Goal: Task Accomplishment & Management: Manage account settings

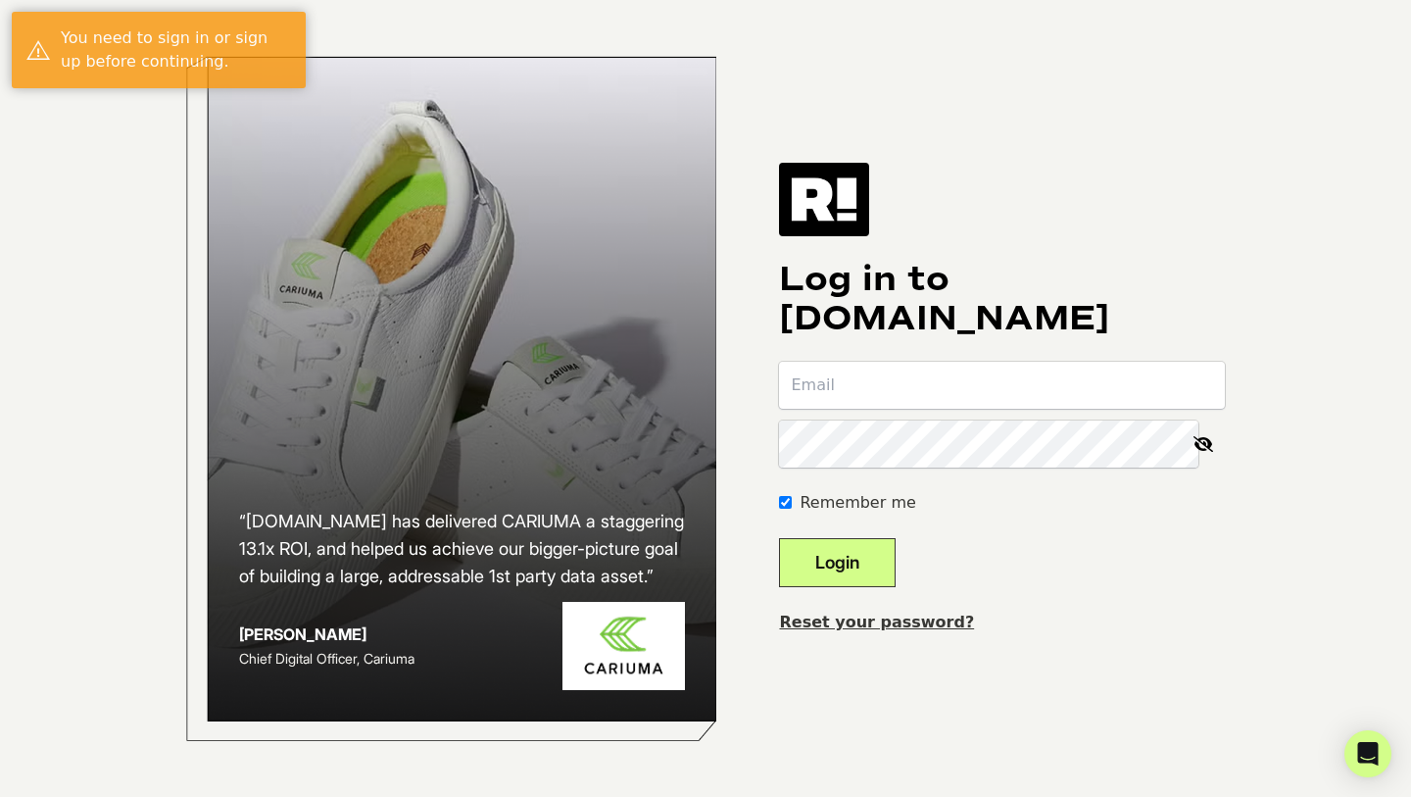
type input "gm@inseasonjewelry.com"
click at [864, 573] on button "Login" at bounding box center [837, 562] width 117 height 49
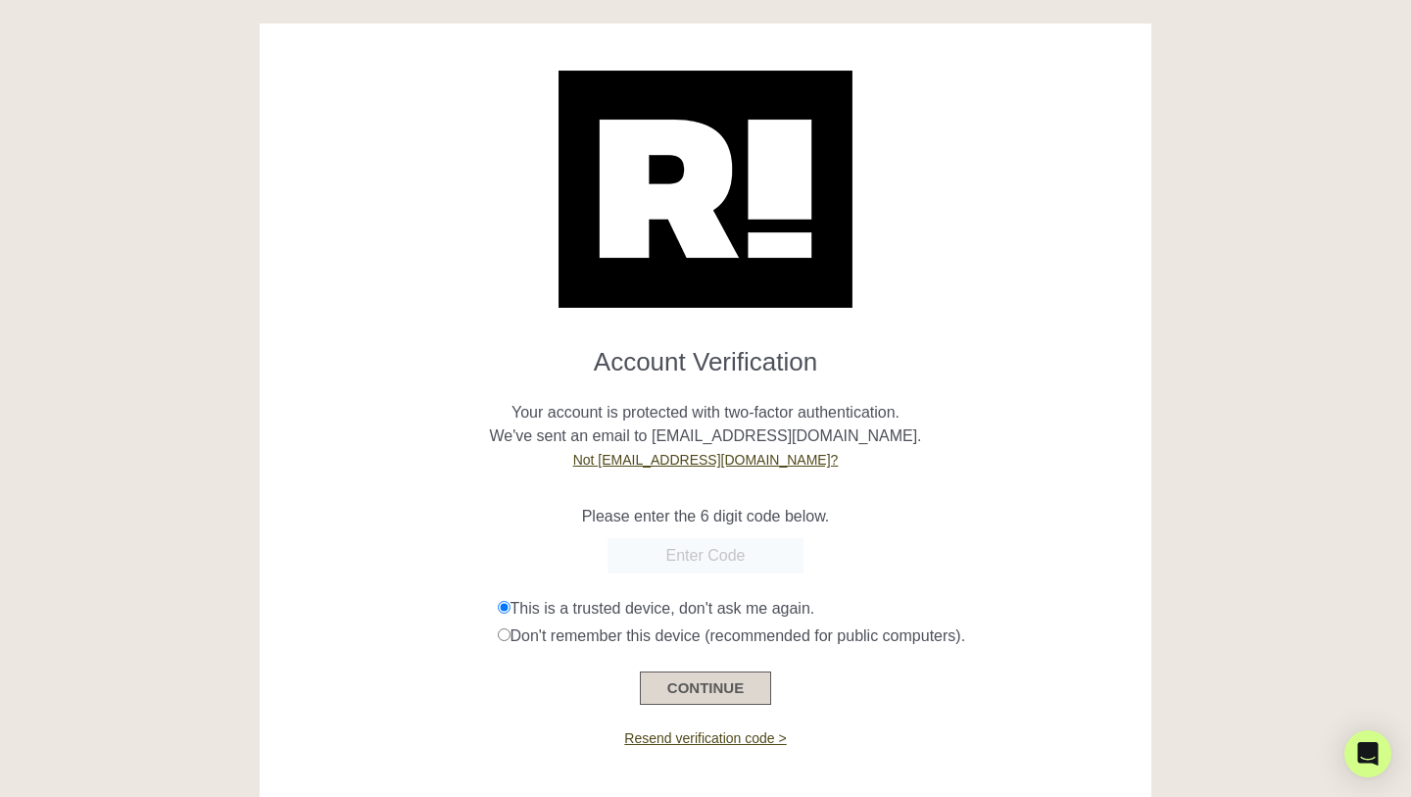
click at [719, 703] on button "CONTINUE" at bounding box center [705, 687] width 131 height 33
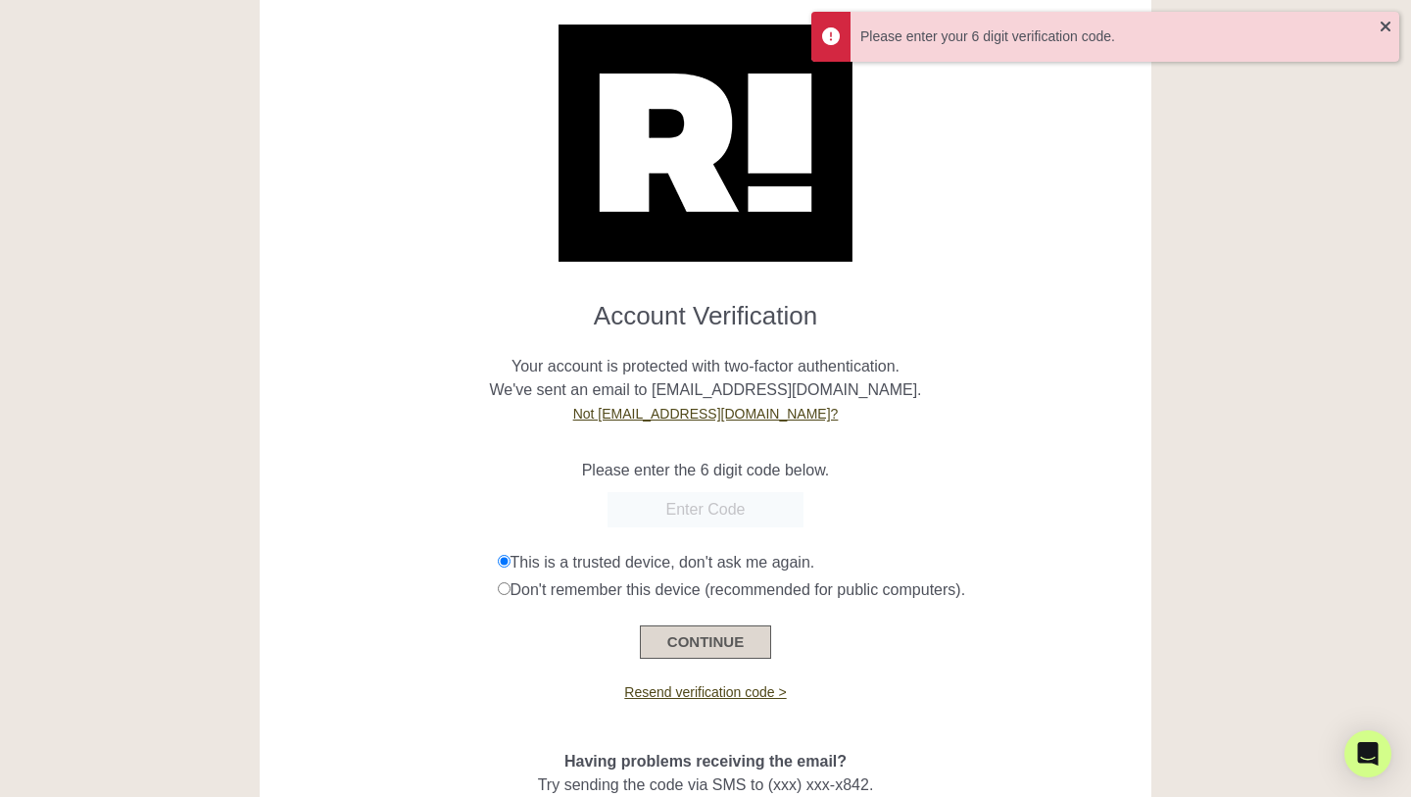
scroll to position [76, 0]
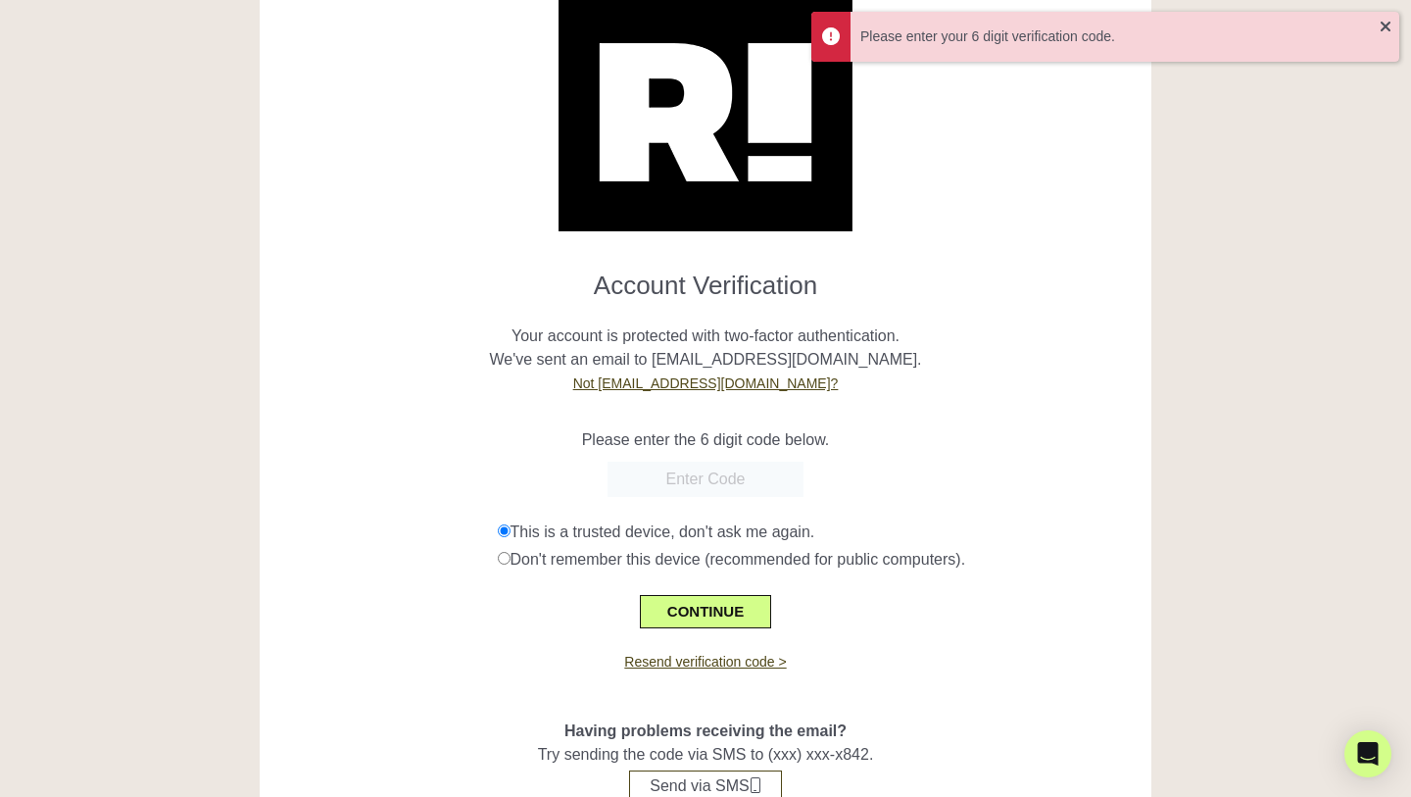
click at [695, 478] on input "text" at bounding box center [706, 479] width 196 height 35
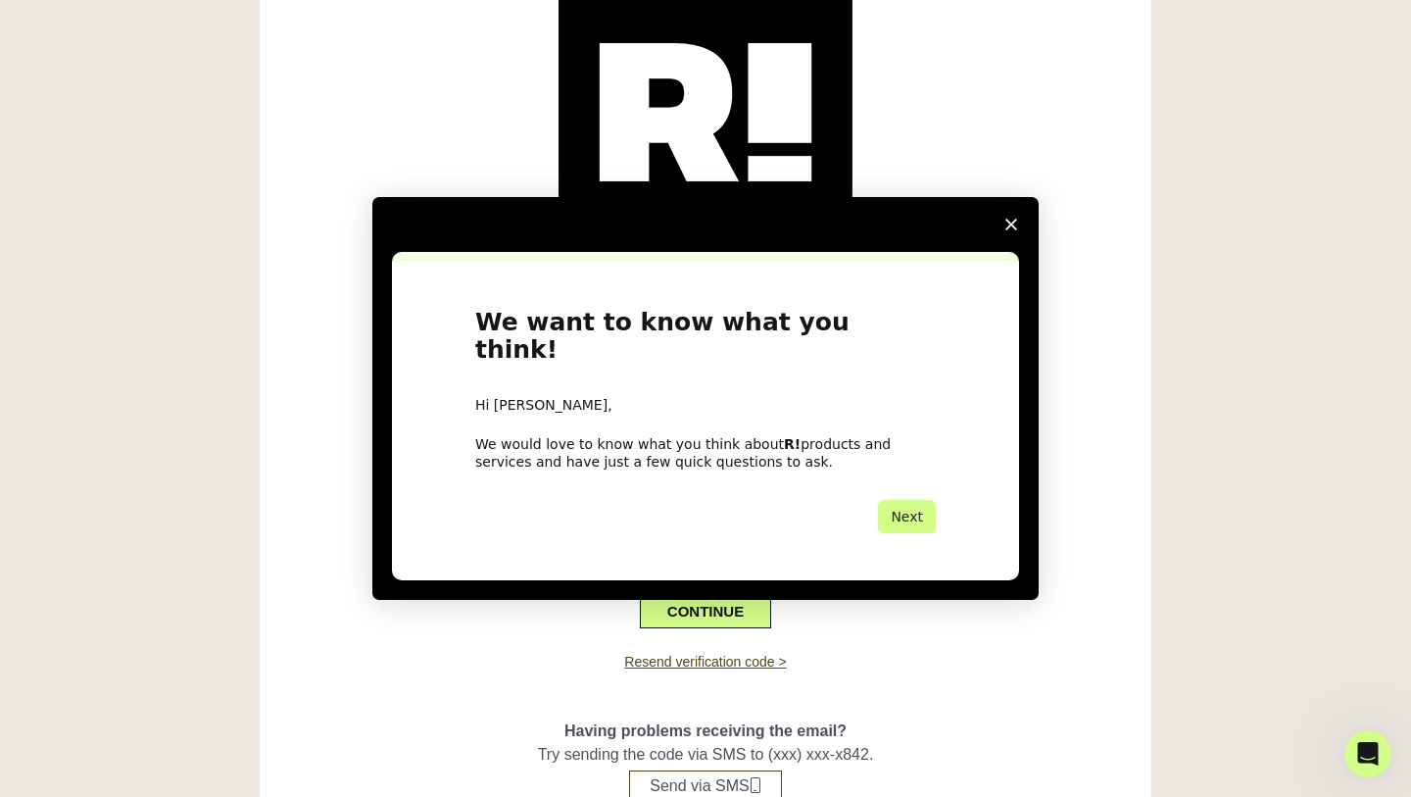
scroll to position [0, 0]
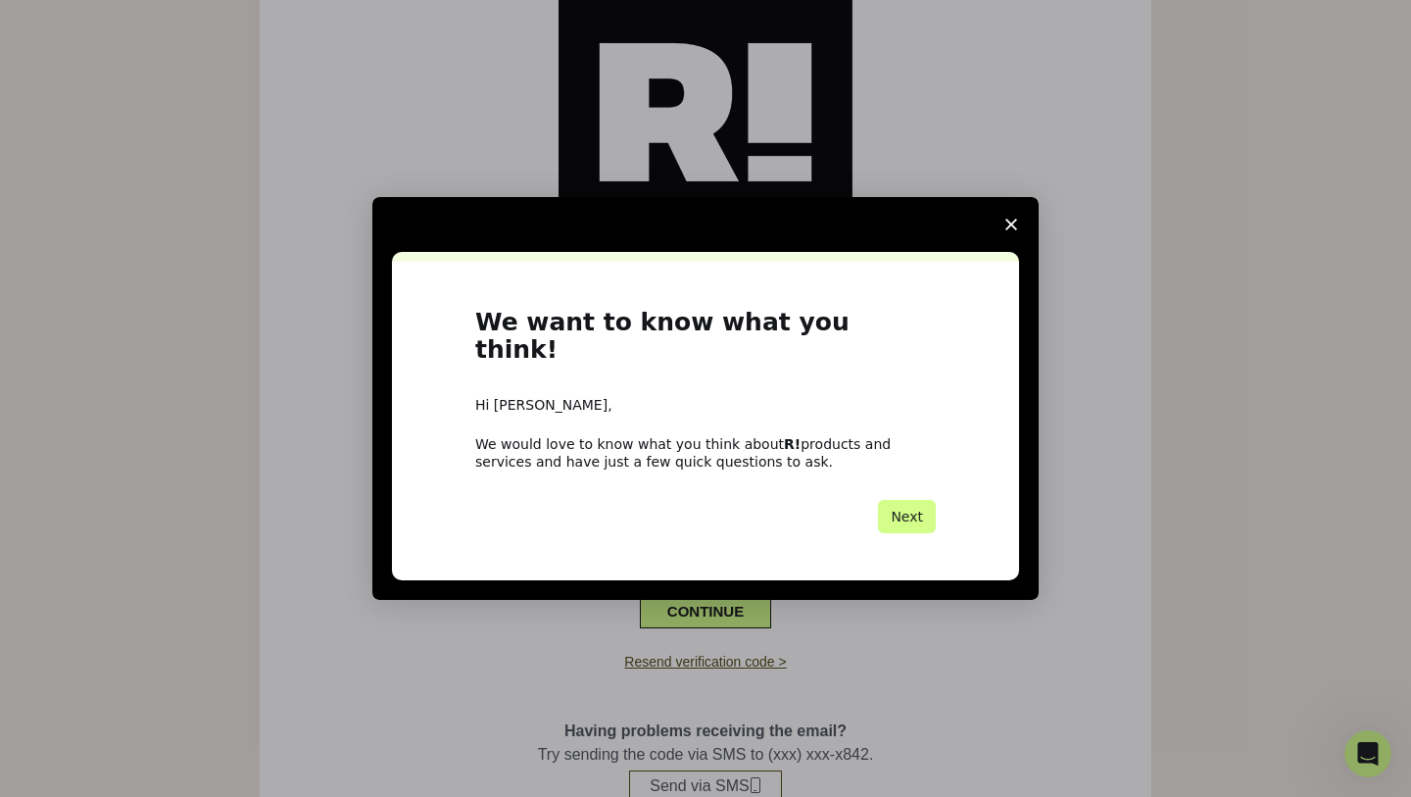
click at [1015, 230] on icon "Close survey" at bounding box center [1012, 225] width 12 height 12
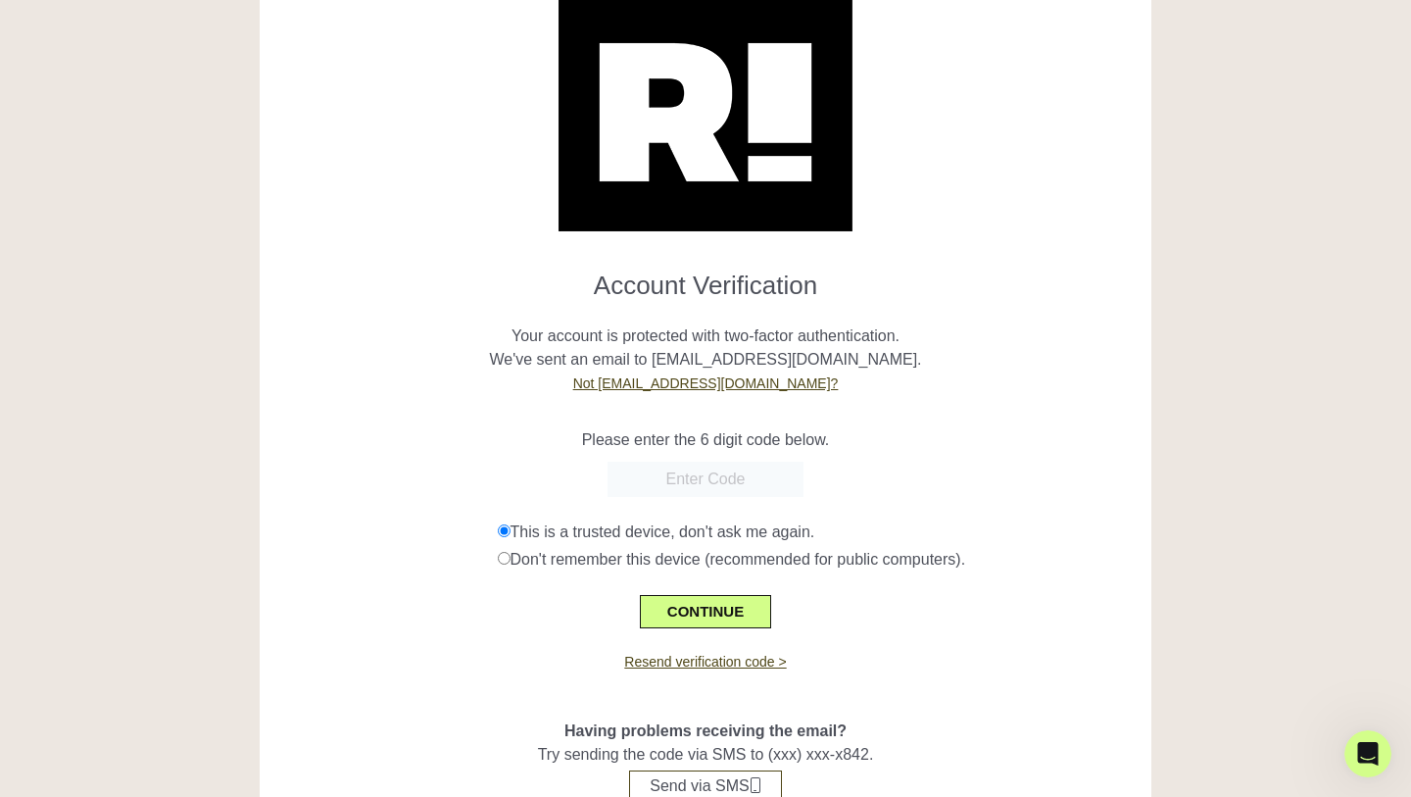
click at [584, 483] on div at bounding box center [705, 479] width 863 height 35
click at [714, 486] on input "text" at bounding box center [706, 479] width 196 height 35
paste input "683921"
type input "683921"
click at [727, 610] on button "CONTINUE" at bounding box center [705, 611] width 131 height 33
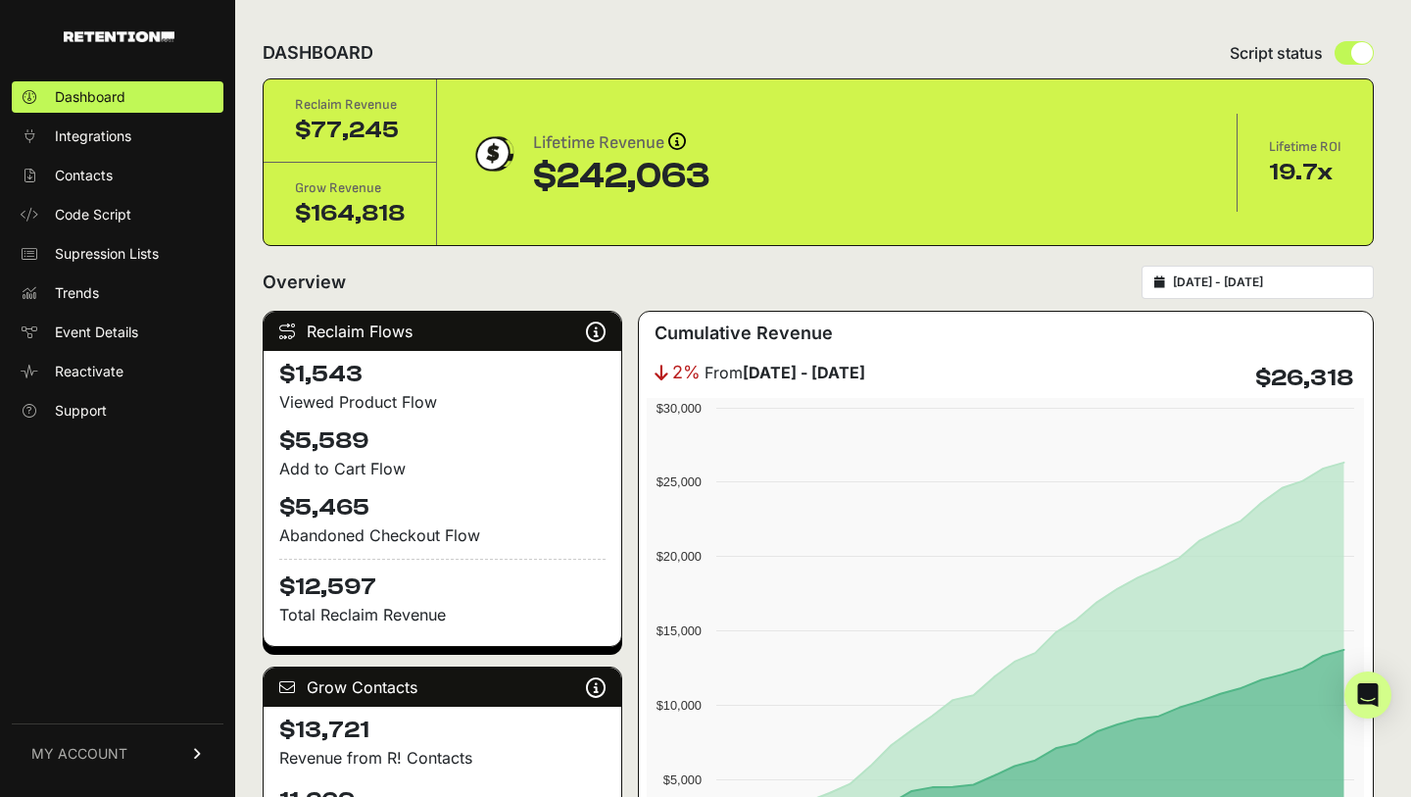
click at [191, 753] on icon at bounding box center [198, 754] width 14 height 12
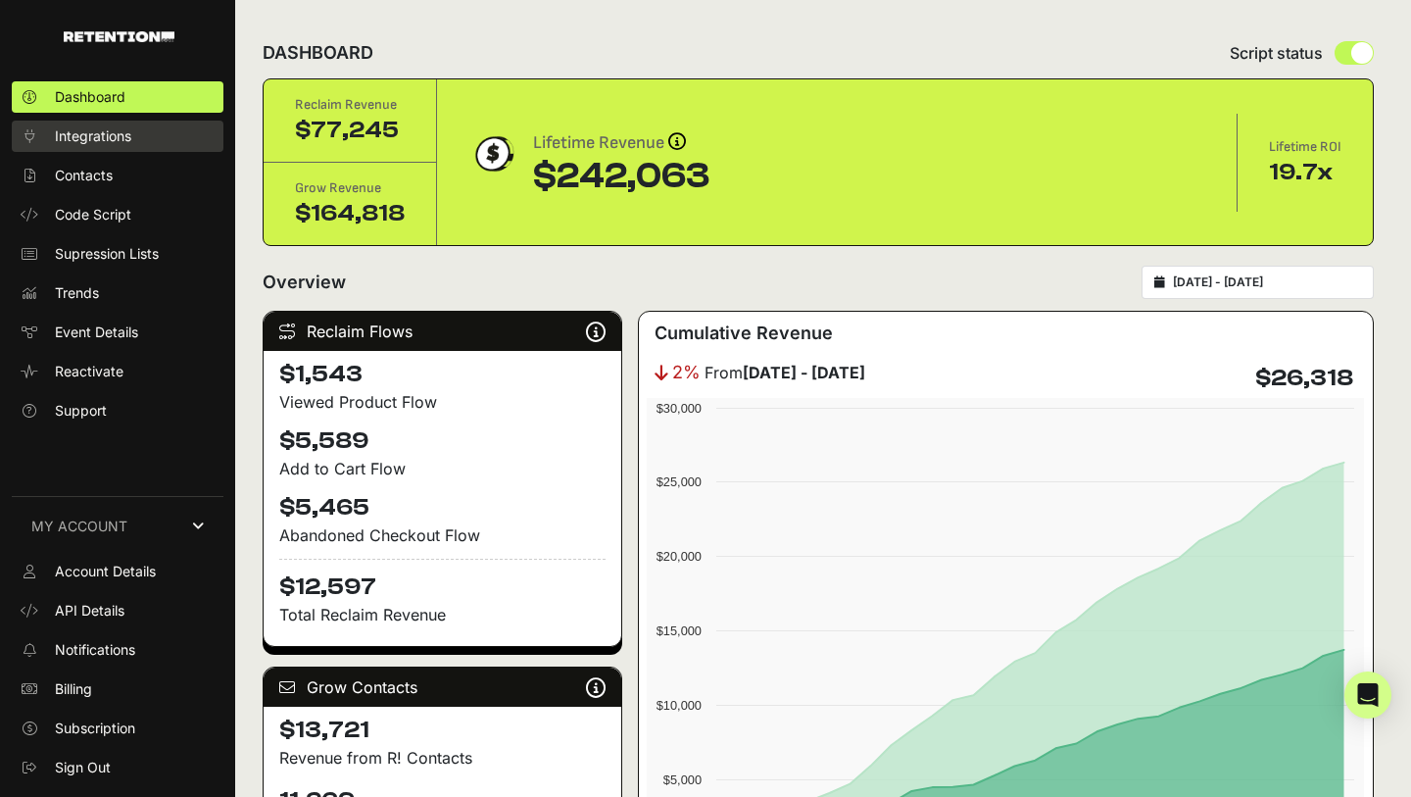
click at [98, 129] on span "Integrations" at bounding box center [93, 136] width 76 height 20
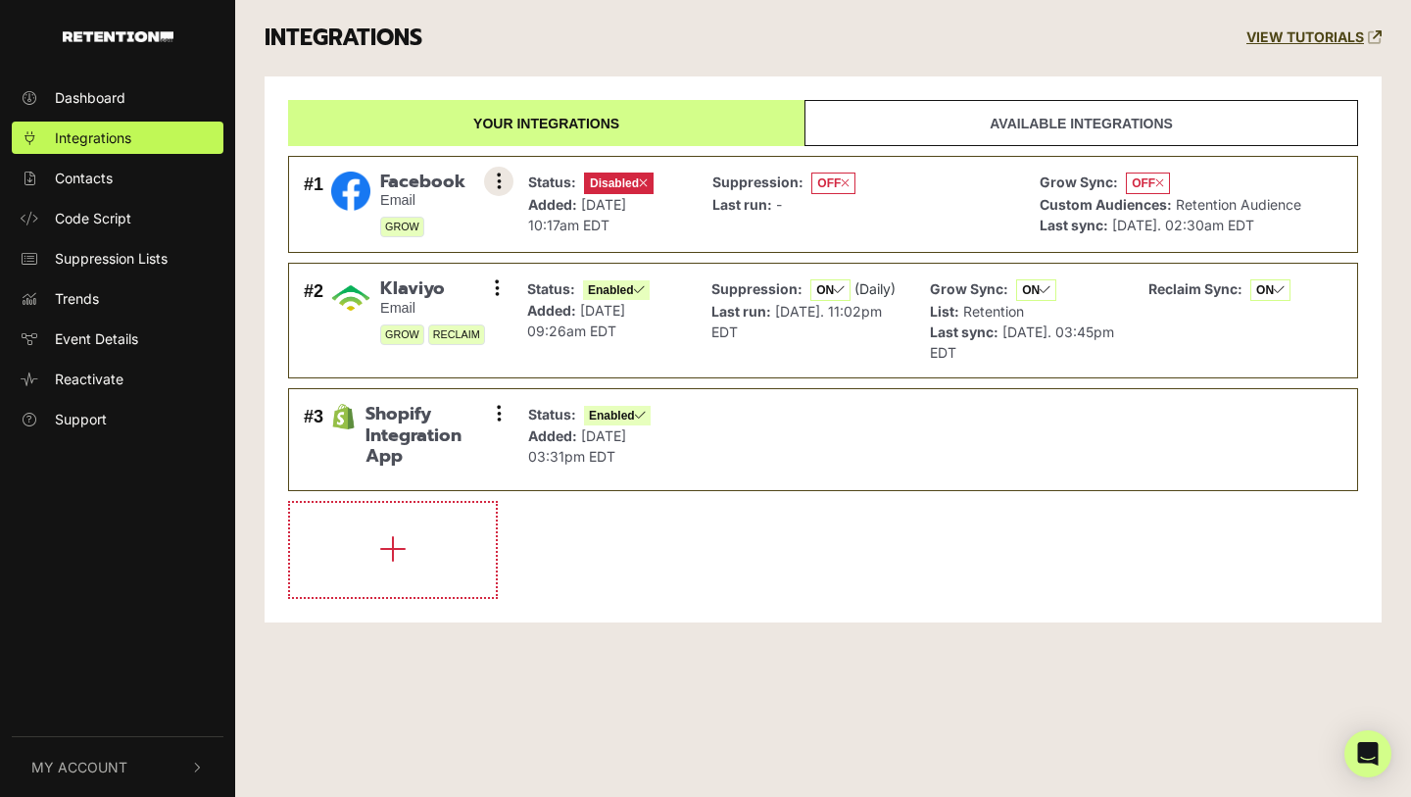
click at [502, 182] on button at bounding box center [498, 181] width 29 height 29
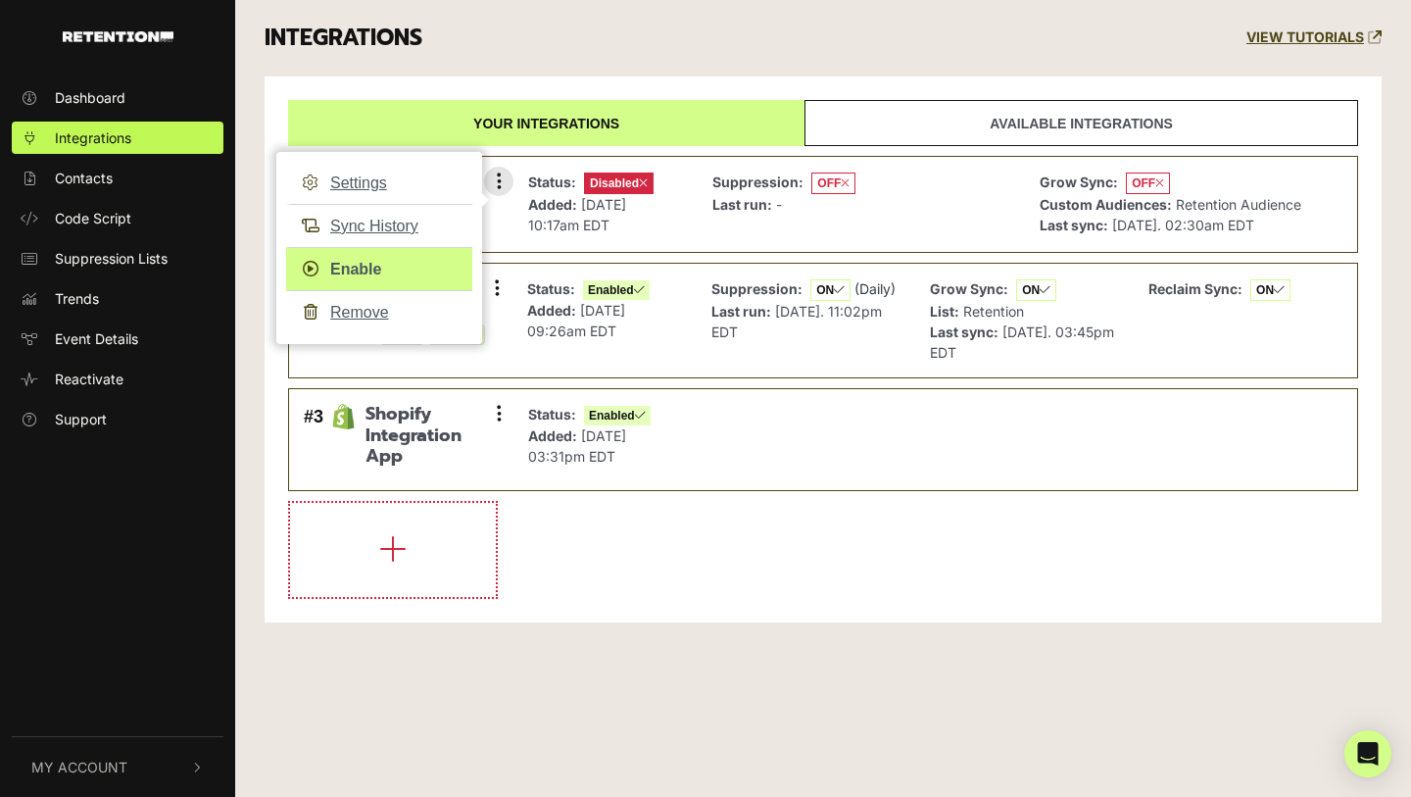
click at [357, 270] on link "Enable" at bounding box center [379, 269] width 186 height 44
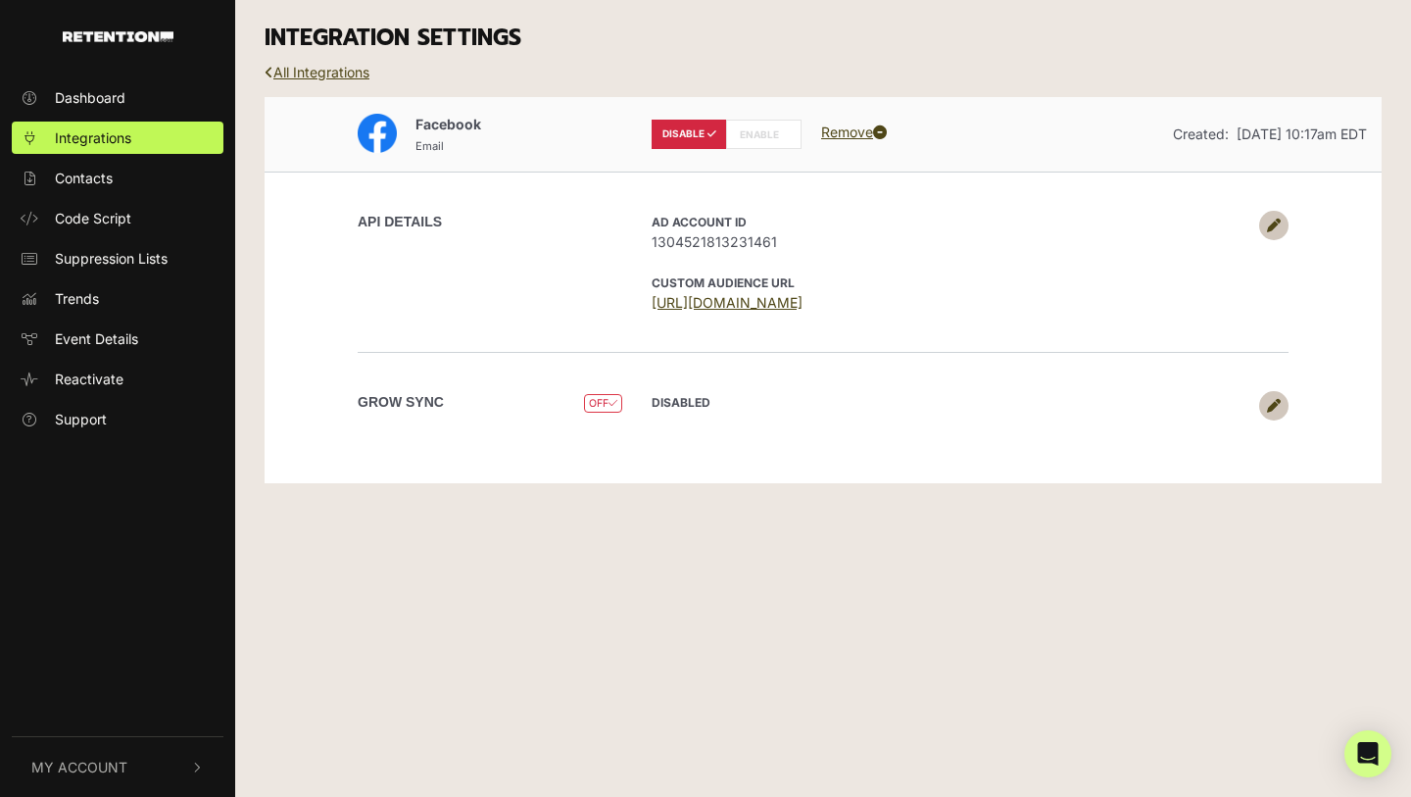
click at [765, 139] on label "ENABLE" at bounding box center [763, 134] width 75 height 29
click at [1281, 401] on link at bounding box center [1274, 405] width 29 height 29
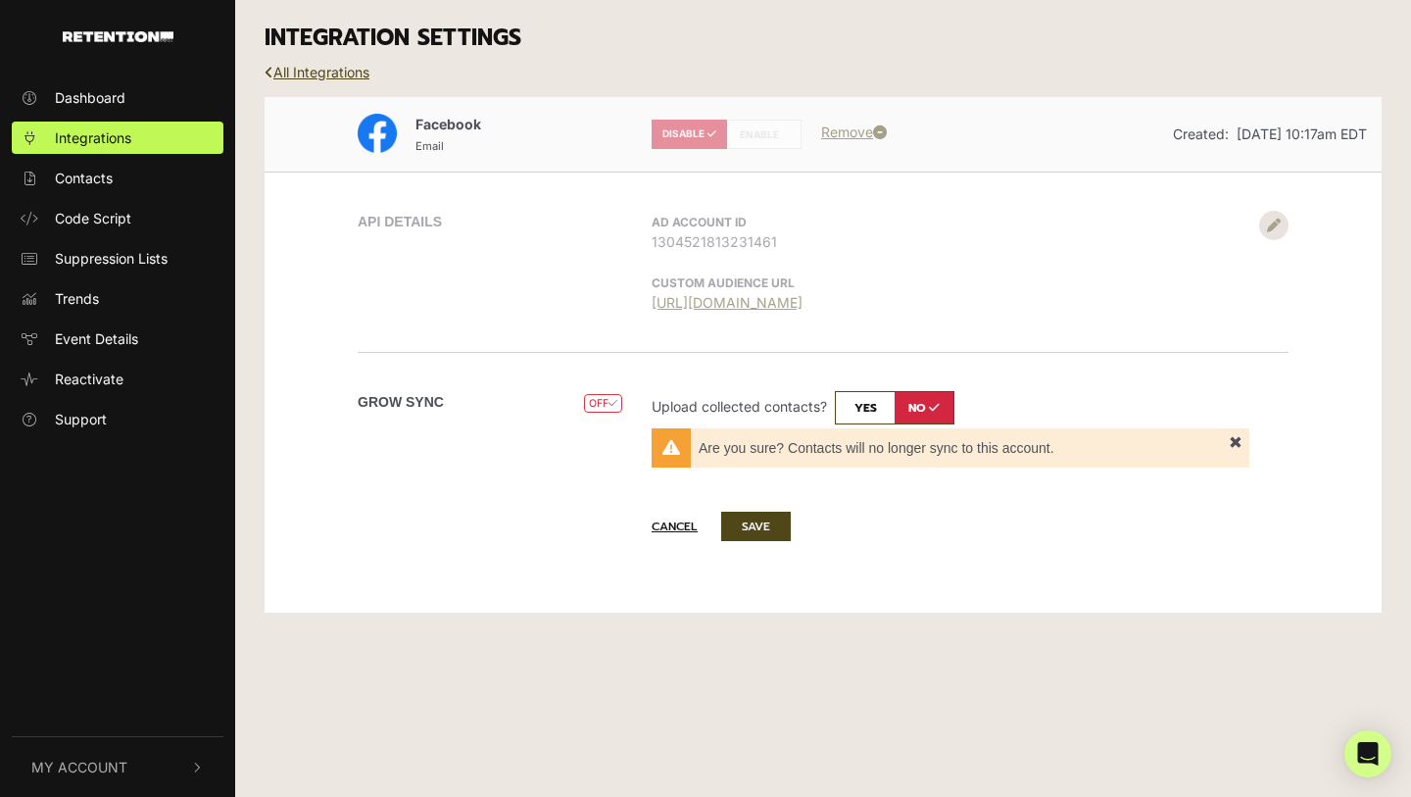
click at [876, 406] on input "checkbox" at bounding box center [895, 407] width 120 height 33
checkbox input "true"
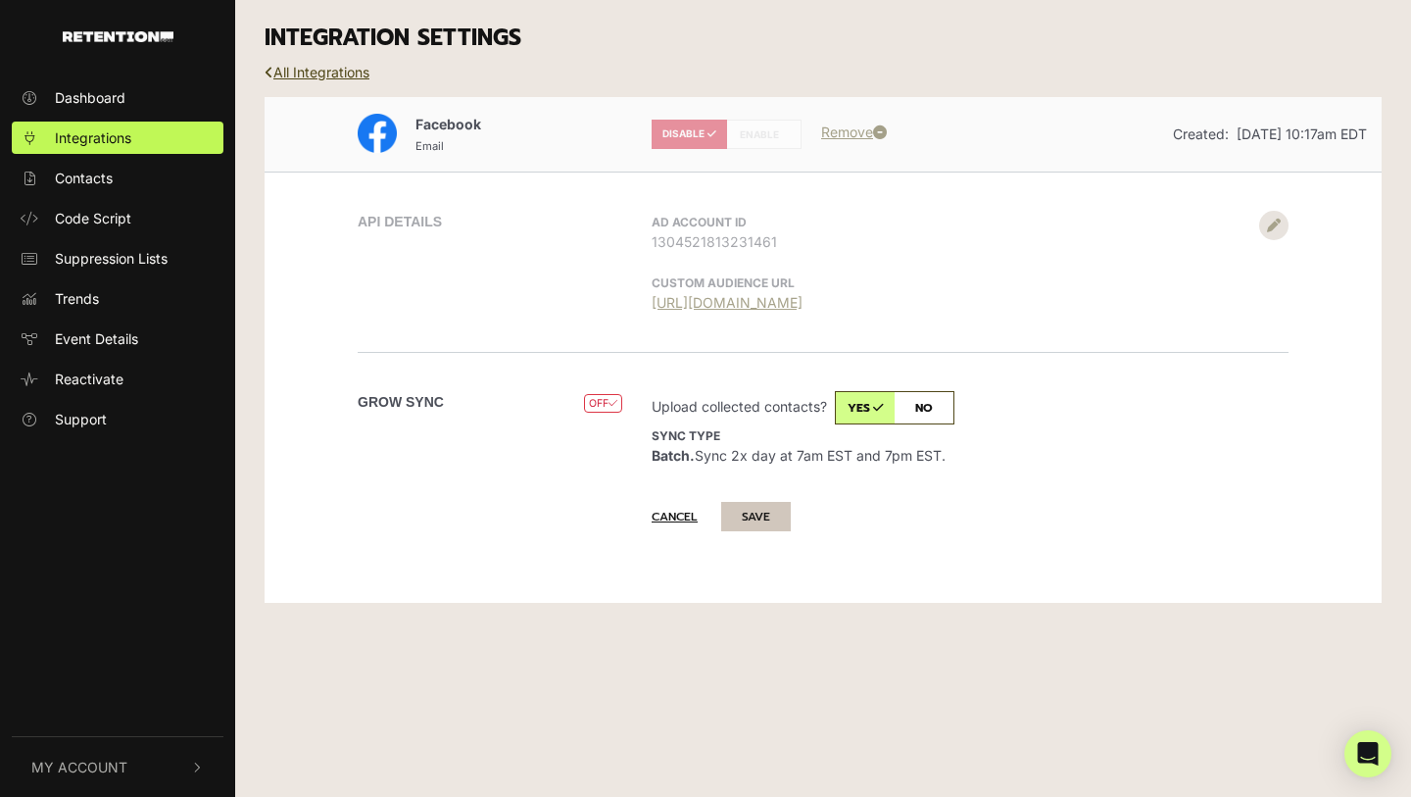
click at [761, 525] on button "SAVE" at bounding box center [756, 516] width 70 height 29
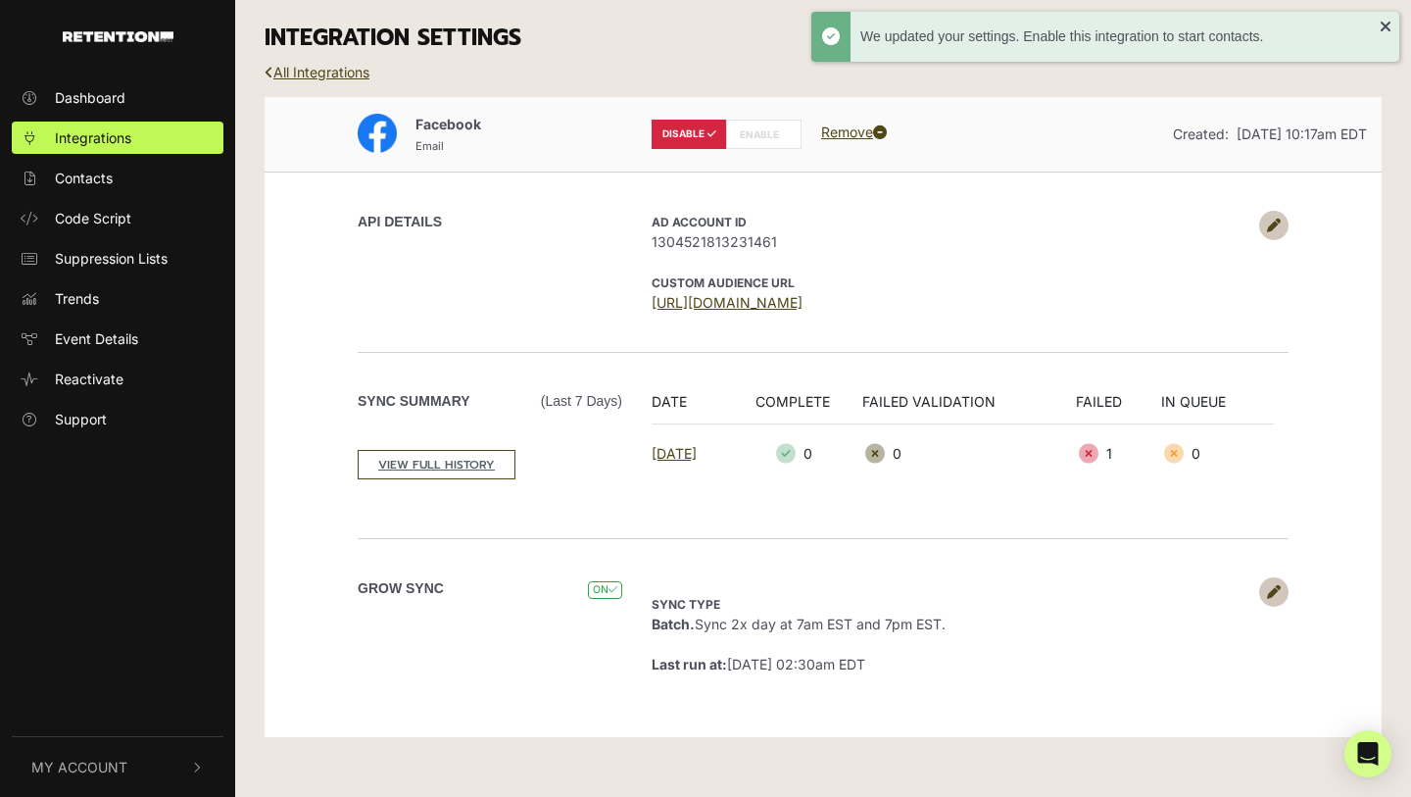
click at [763, 136] on label "ENABLE" at bounding box center [763, 134] width 75 height 29
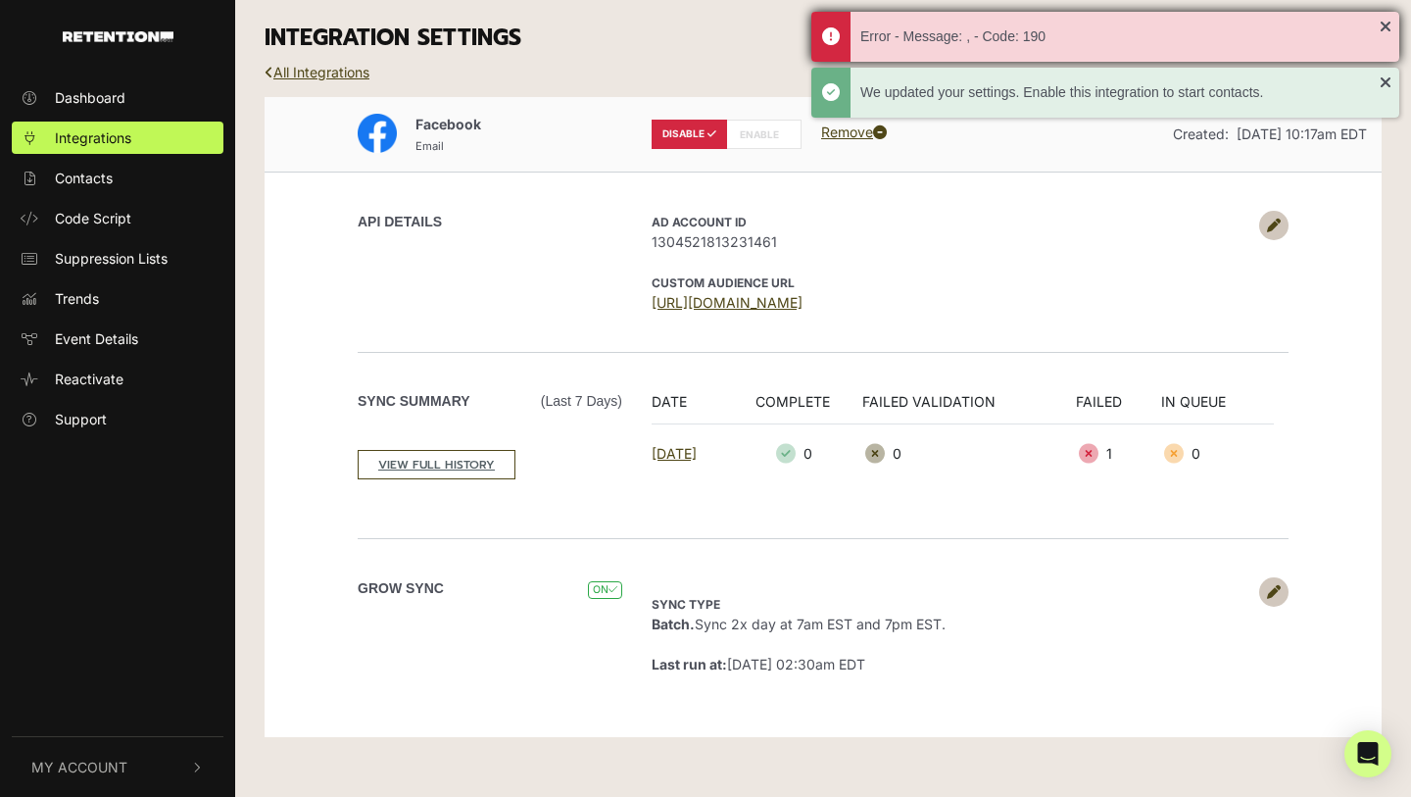
click at [1007, 41] on div "Error - Message: , - Code: 190" at bounding box center [1120, 36] width 519 height 21
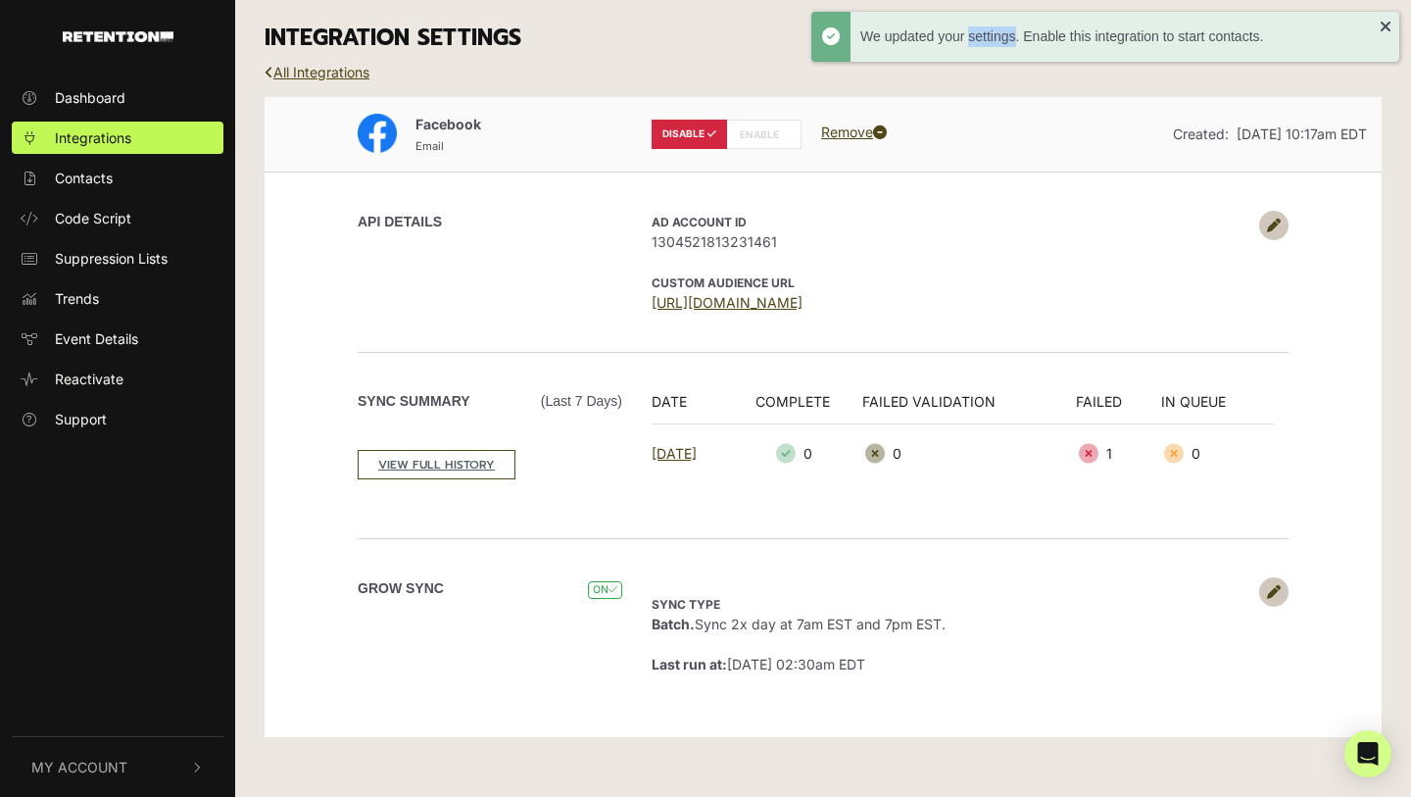
click at [1007, 41] on div "We updated your settings. Enable this integration to start contacts." at bounding box center [1120, 36] width 519 height 21
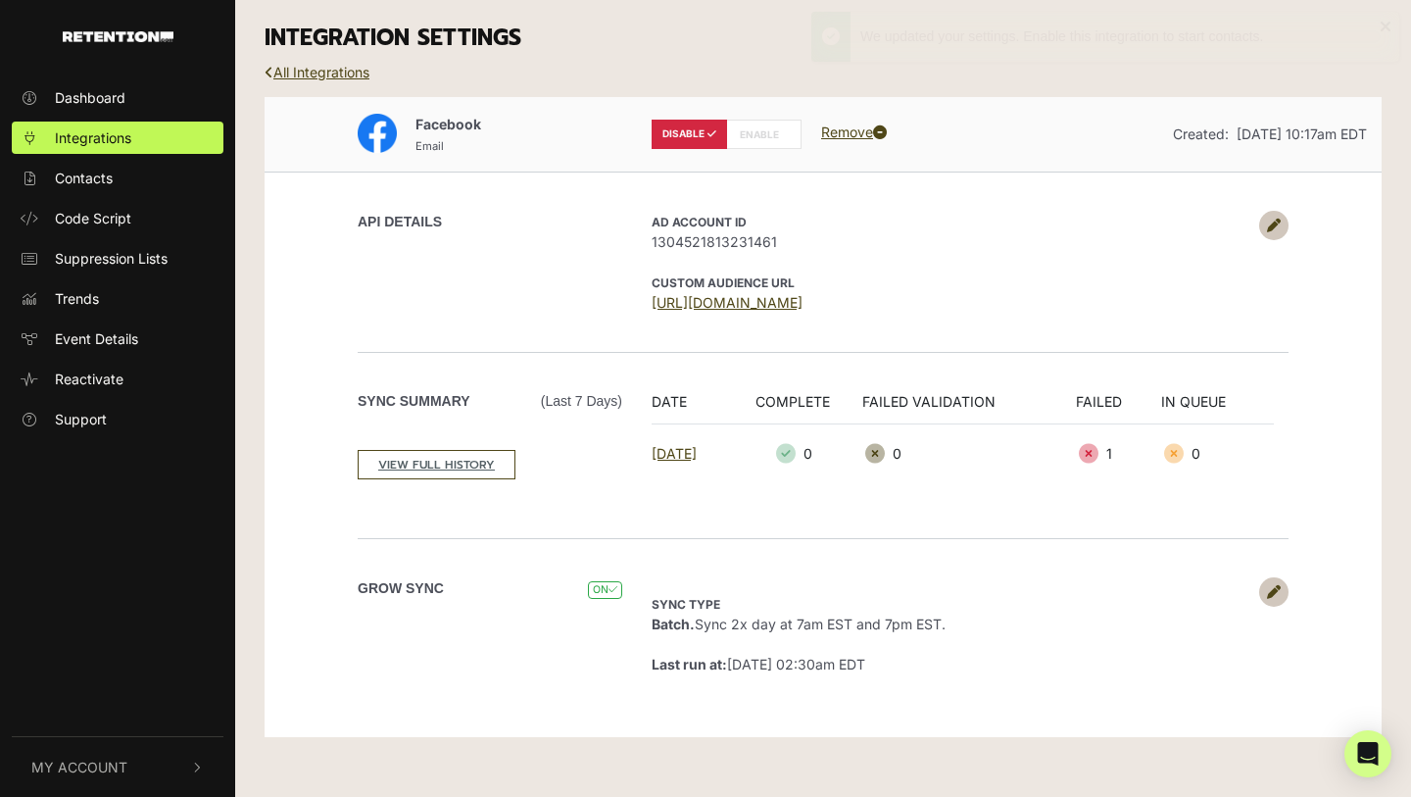
click at [1021, 191] on div "API DETAILS AD Account ID 1304521813231461 CUSTOM AUDIENCE URL https://business…" at bounding box center [823, 262] width 1117 height 180
click at [1280, 221] on icon at bounding box center [1274, 226] width 14 height 14
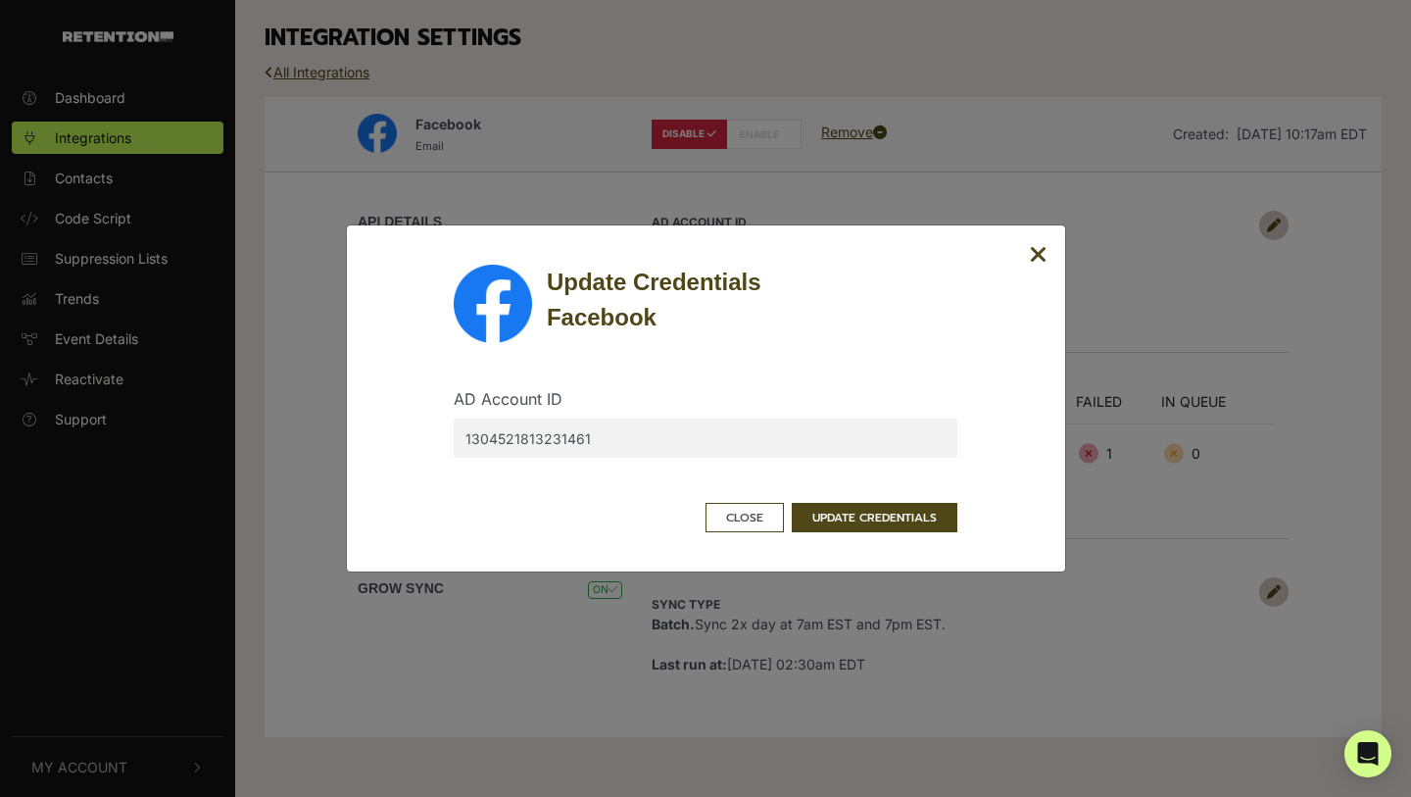
click at [507, 442] on input "1304521813231461" at bounding box center [706, 438] width 504 height 39
paste input "1304521813231461"
type input "1304521813231461"
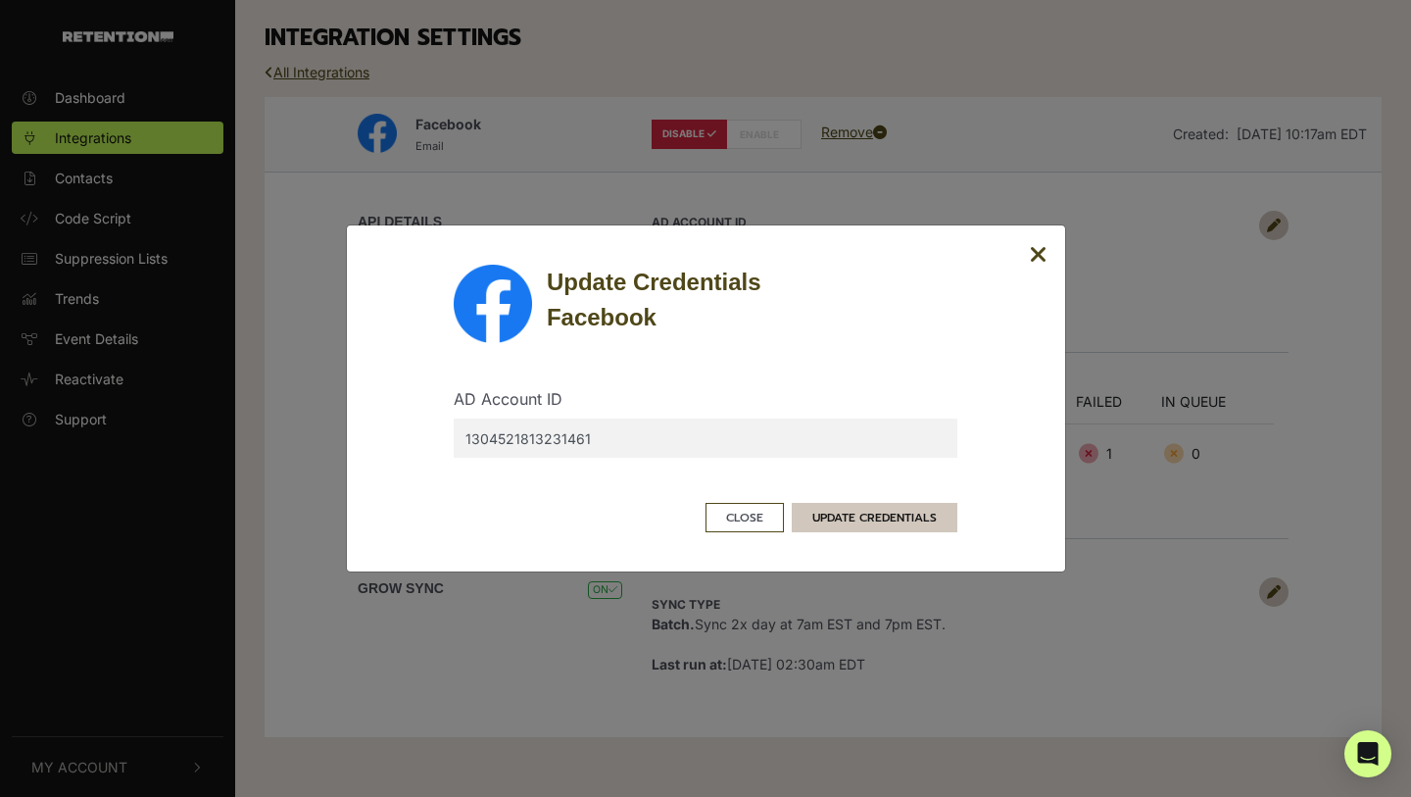
click at [875, 508] on button "UPDATE CREDENTIALS" at bounding box center [875, 517] width 166 height 29
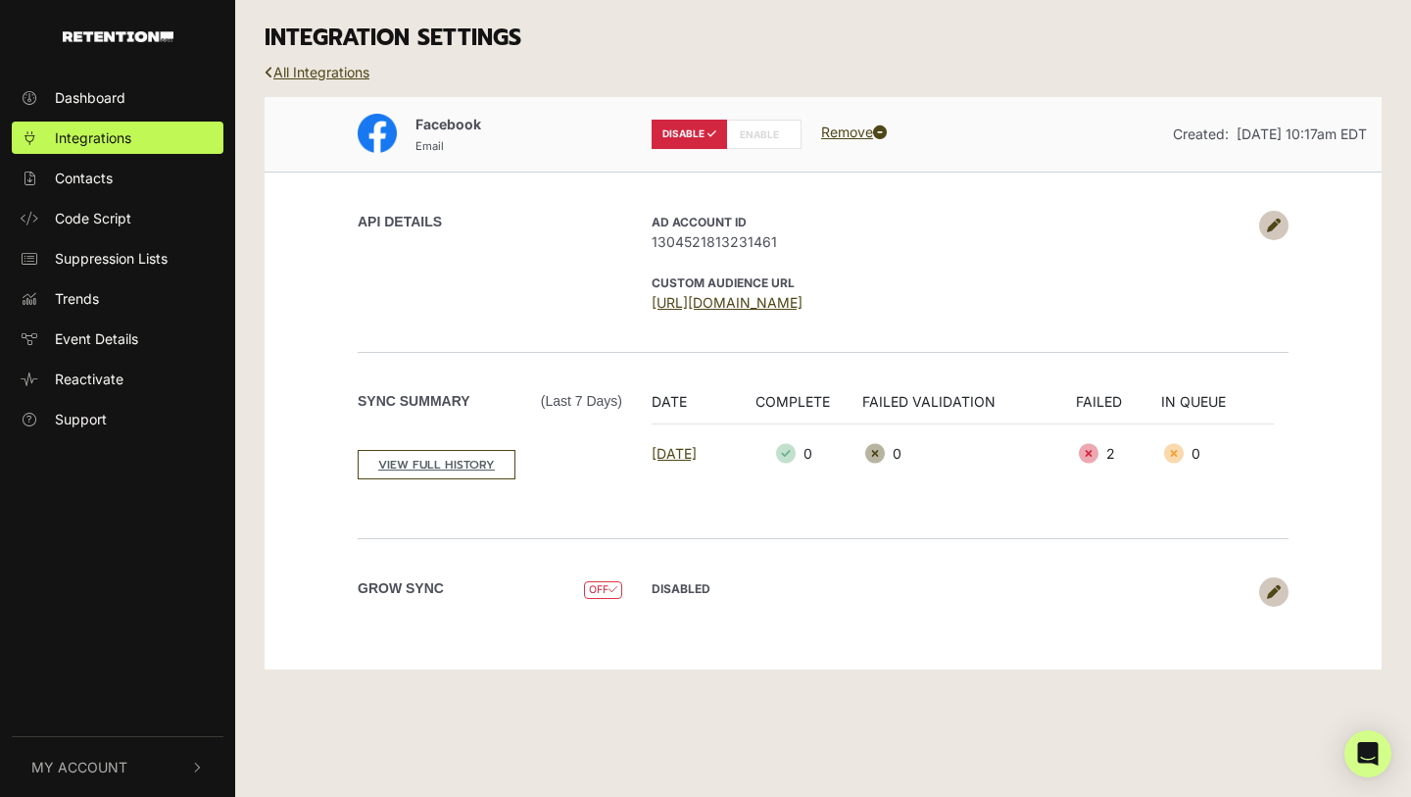
click at [1269, 221] on icon at bounding box center [1274, 226] width 14 height 14
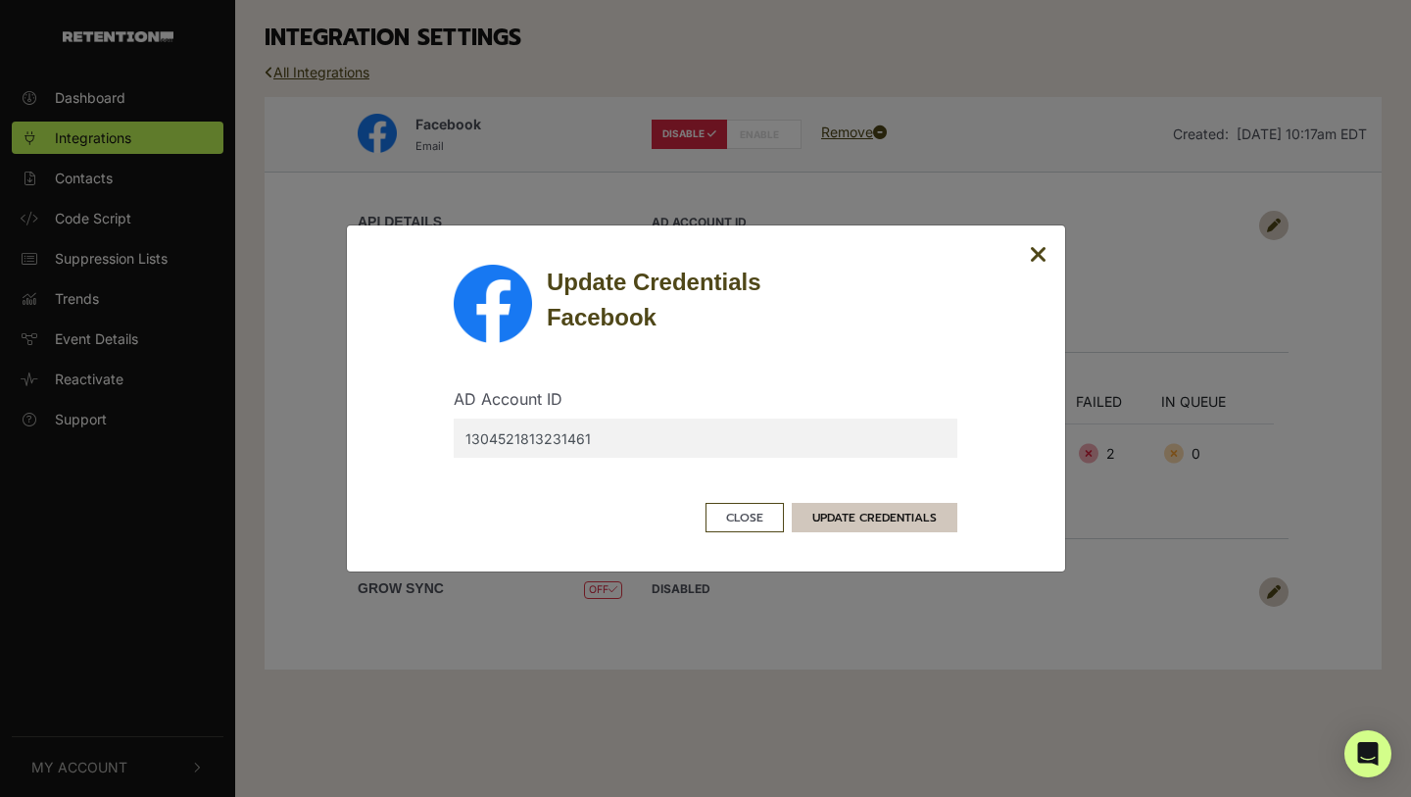
click at [855, 527] on button "UPDATE CREDENTIALS" at bounding box center [875, 517] width 166 height 29
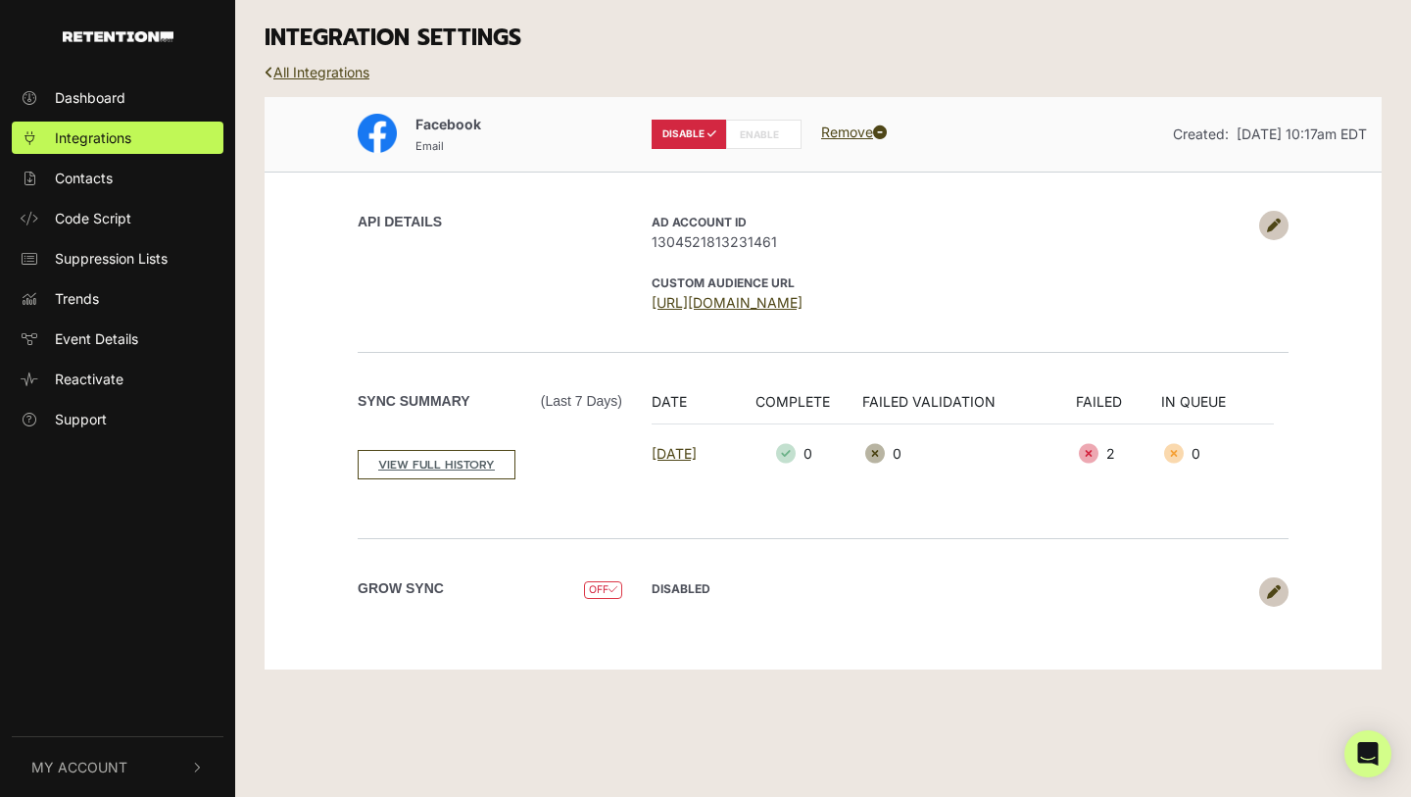
click at [756, 130] on label "ENABLE" at bounding box center [763, 134] width 75 height 29
radio input "false"
radio input "true"
click at [594, 588] on span "OFF" at bounding box center [603, 590] width 38 height 19
click at [1269, 589] on icon at bounding box center [1274, 592] width 14 height 14
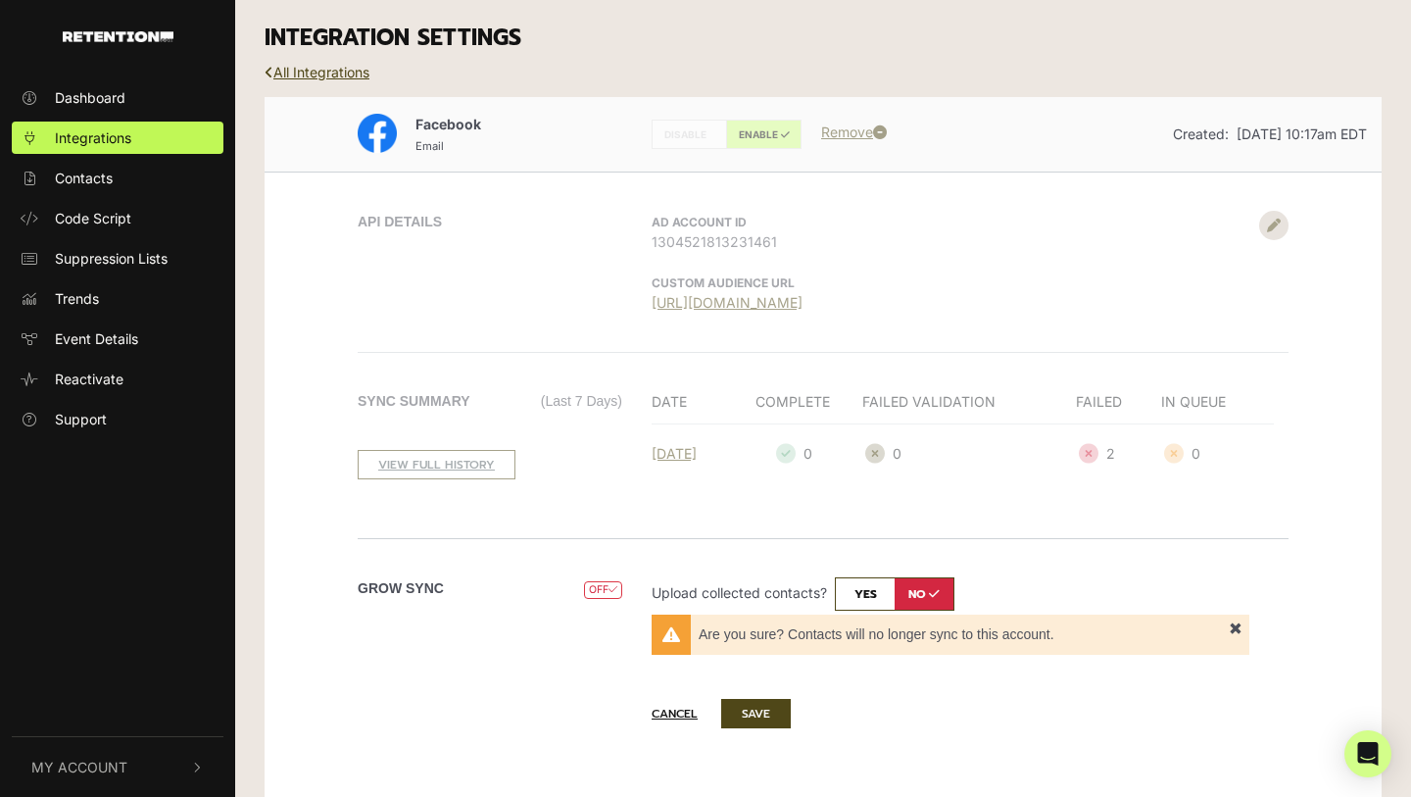
click at [866, 591] on input "checkbox" at bounding box center [895, 593] width 120 height 33
checkbox input "true"
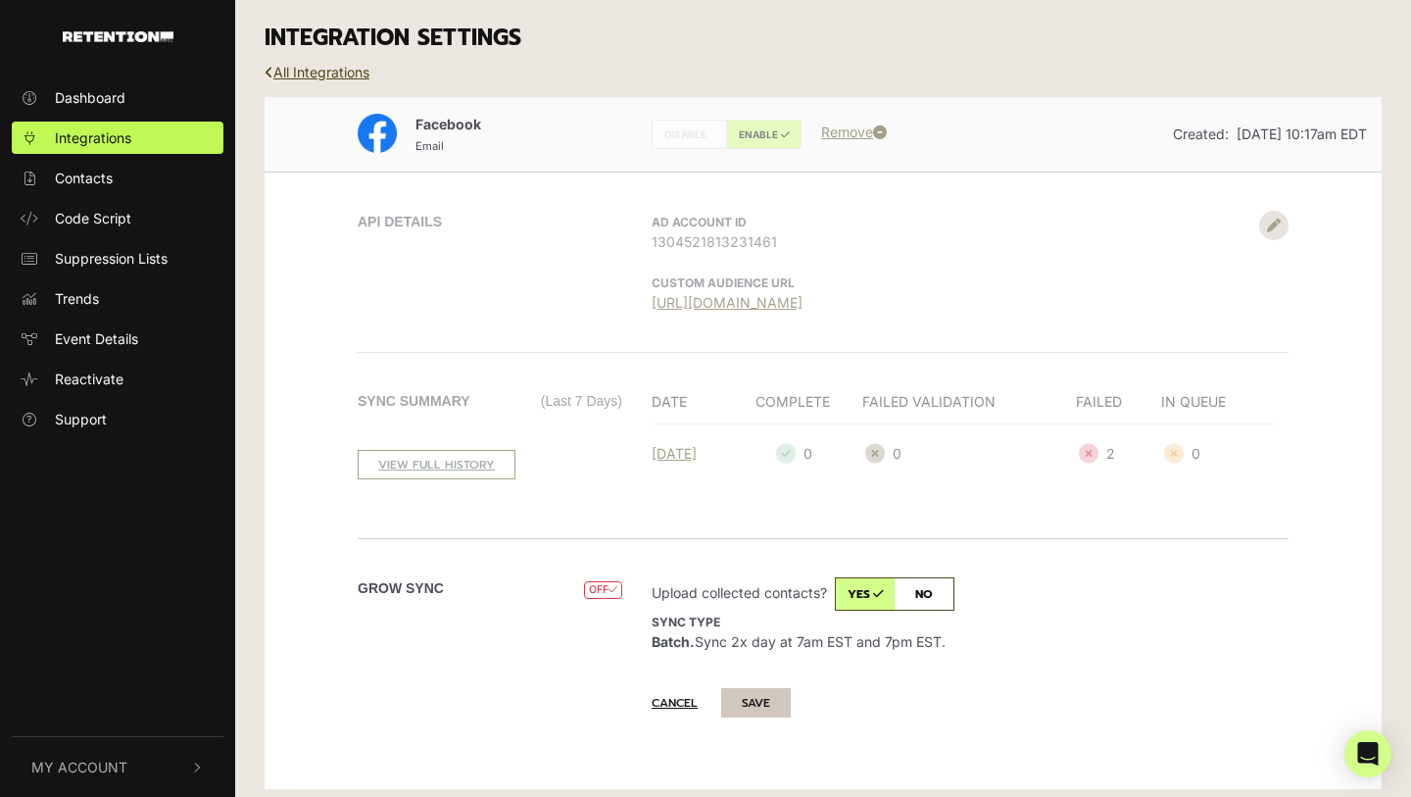
click at [758, 711] on button "SAVE" at bounding box center [756, 702] width 70 height 29
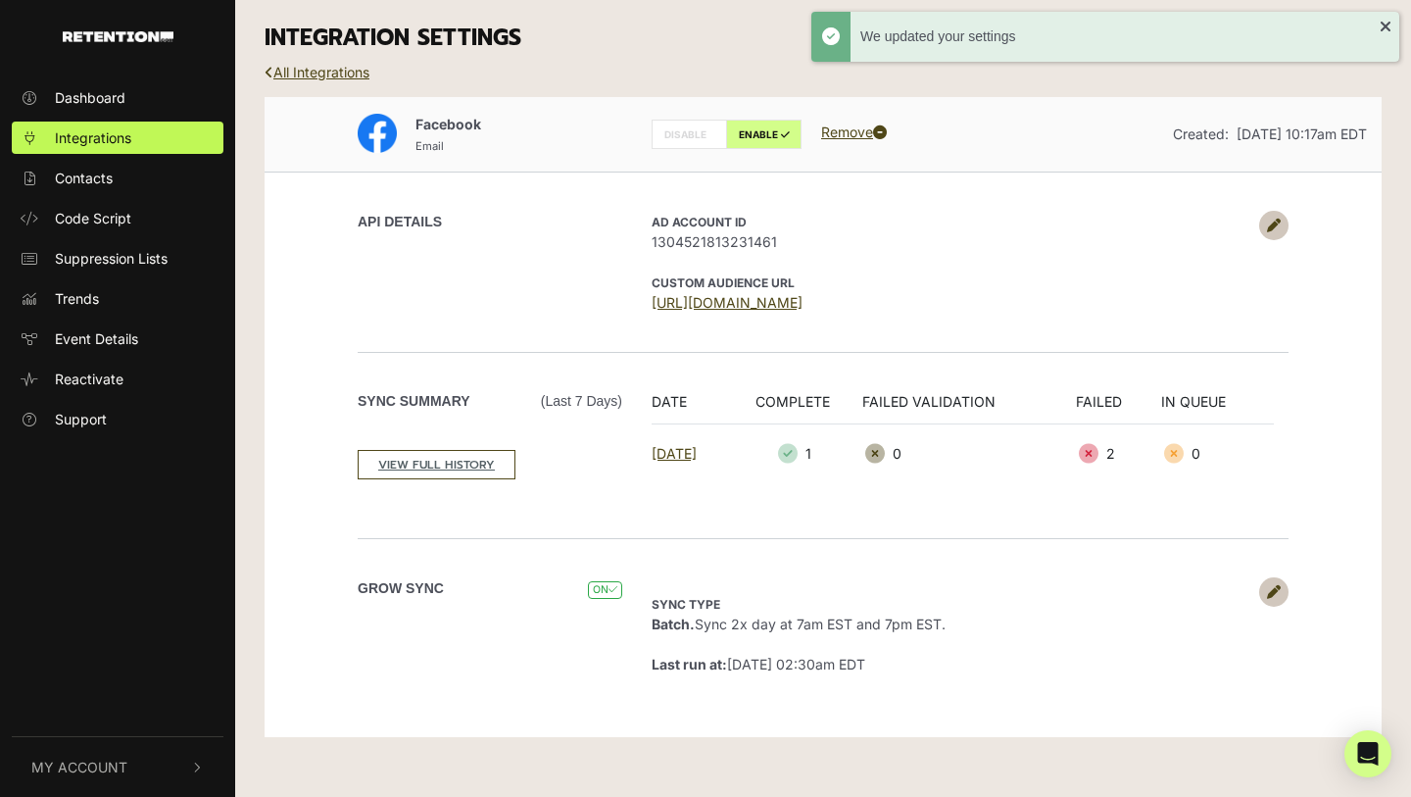
click at [369, 588] on label "Grow Sync" at bounding box center [401, 588] width 86 height 21
click at [368, 587] on label "Grow Sync" at bounding box center [401, 588] width 86 height 21
